Goal: Subscribe to service/newsletter

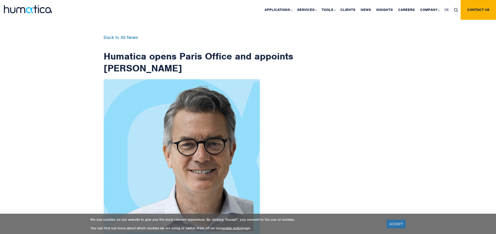
scroll to position [830, 0]
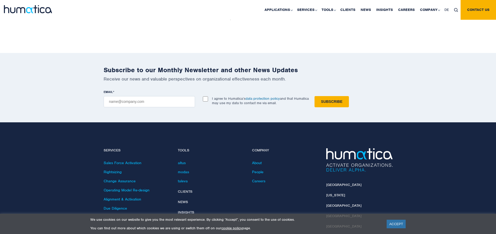
checkbox input "true"
type input "[EMAIL_ADDRESS][DOMAIN_NAME]"
click at [314, 96] on input "Subscribe" at bounding box center [331, 101] width 34 height 11
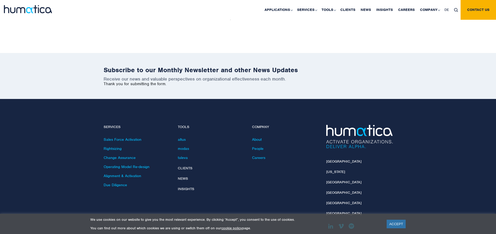
scroll to position [806, 0]
